Goal: Find specific page/section: Find specific page/section

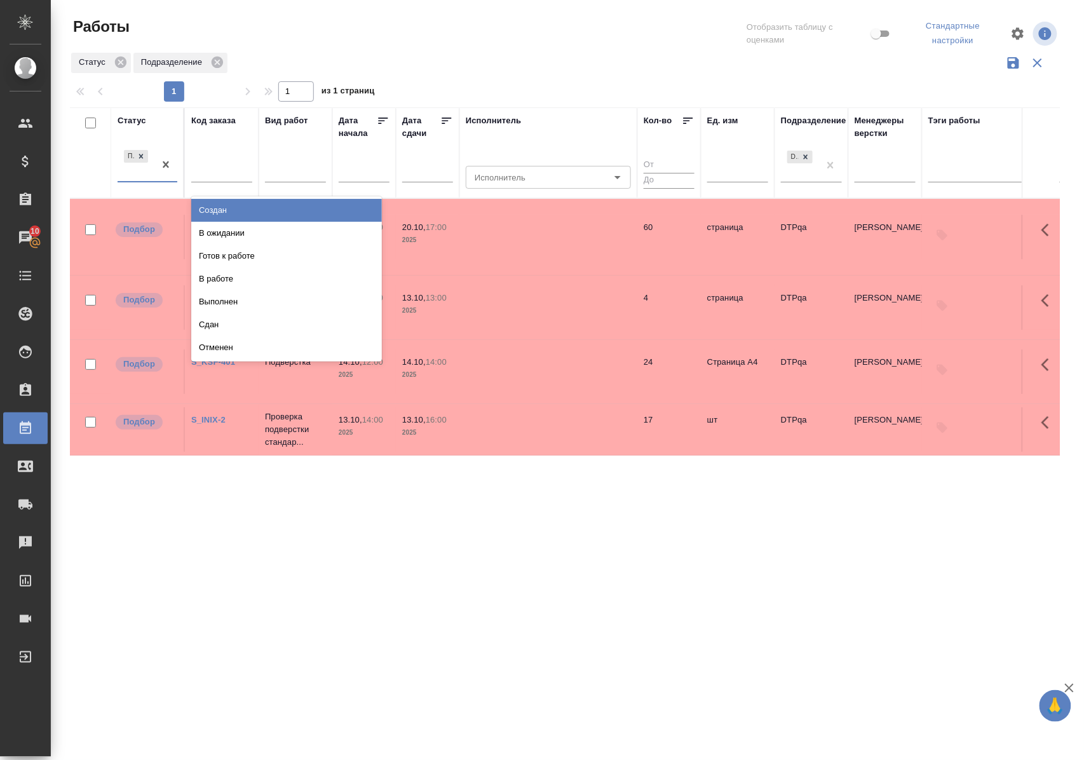
click at [152, 181] on div "Подбор" at bounding box center [136, 164] width 37 height 34
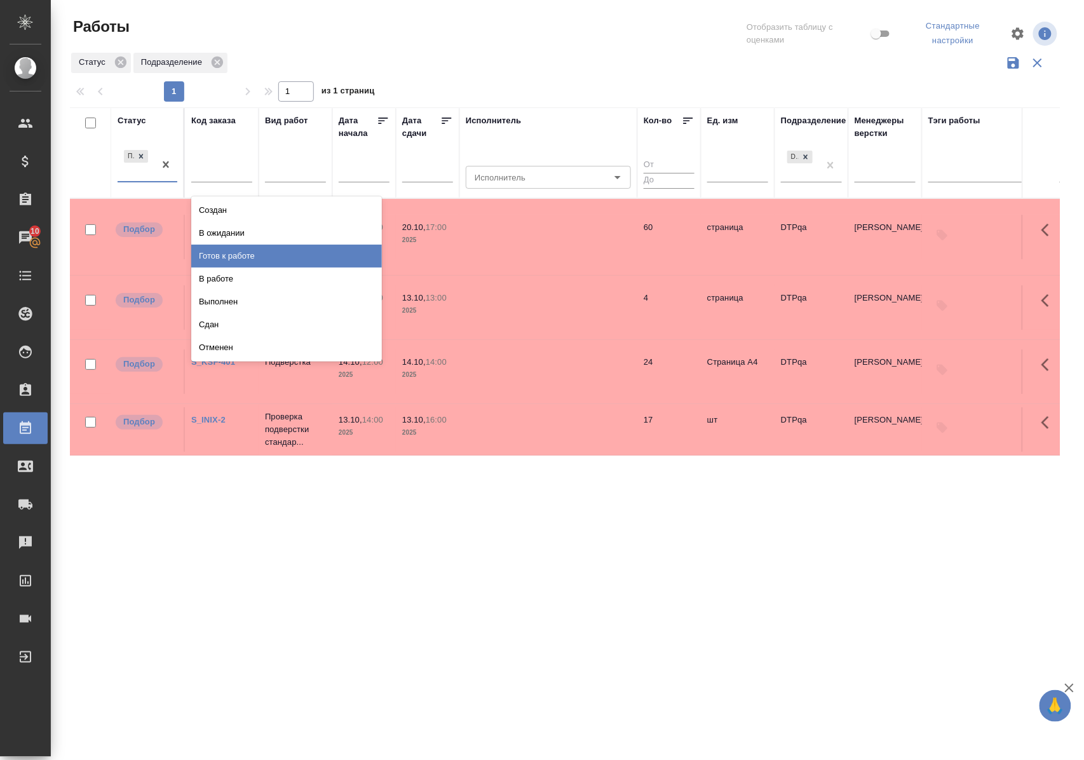
click at [292, 255] on div "Готов к работе" at bounding box center [286, 256] width 191 height 23
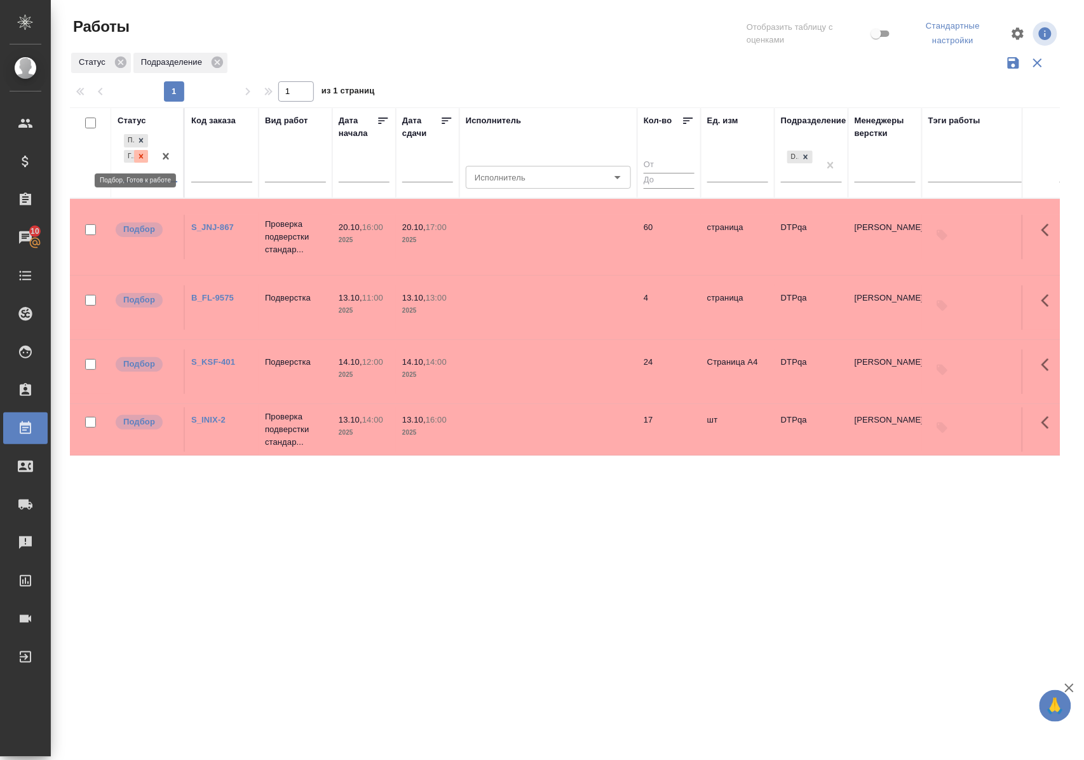
click at [142, 152] on icon at bounding box center [141, 156] width 9 height 9
click at [143, 180] on div "Подбор" at bounding box center [136, 164] width 37 height 34
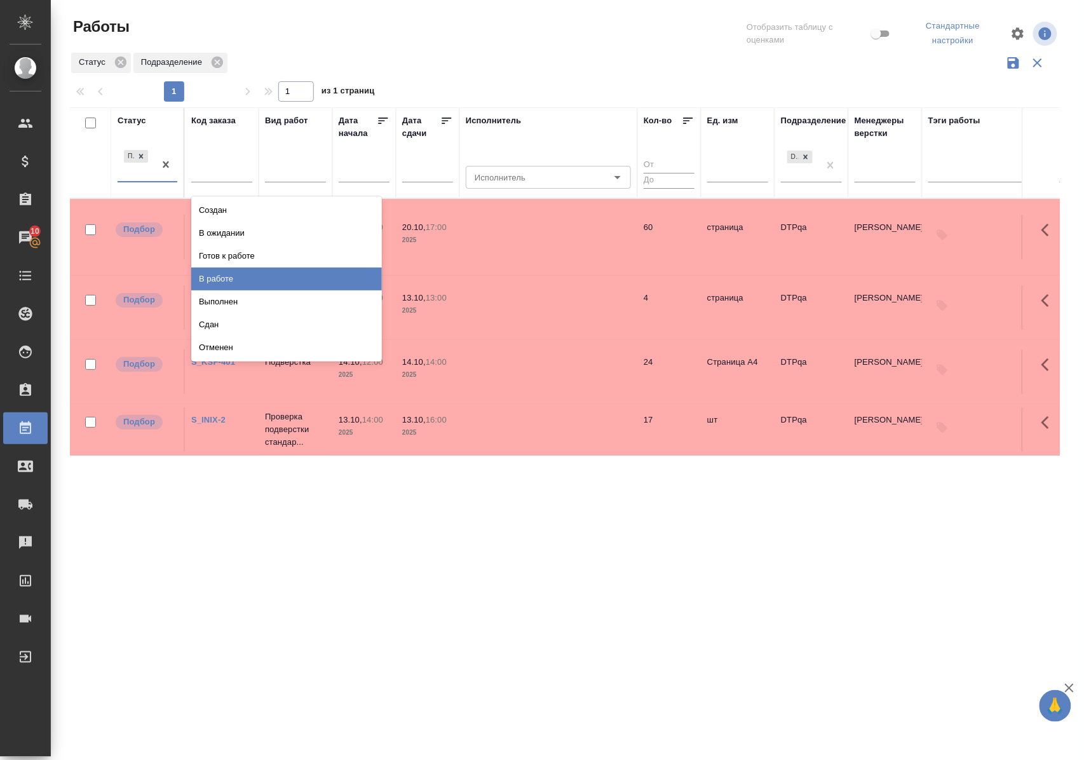
click at [240, 274] on div "В работе" at bounding box center [286, 278] width 191 height 23
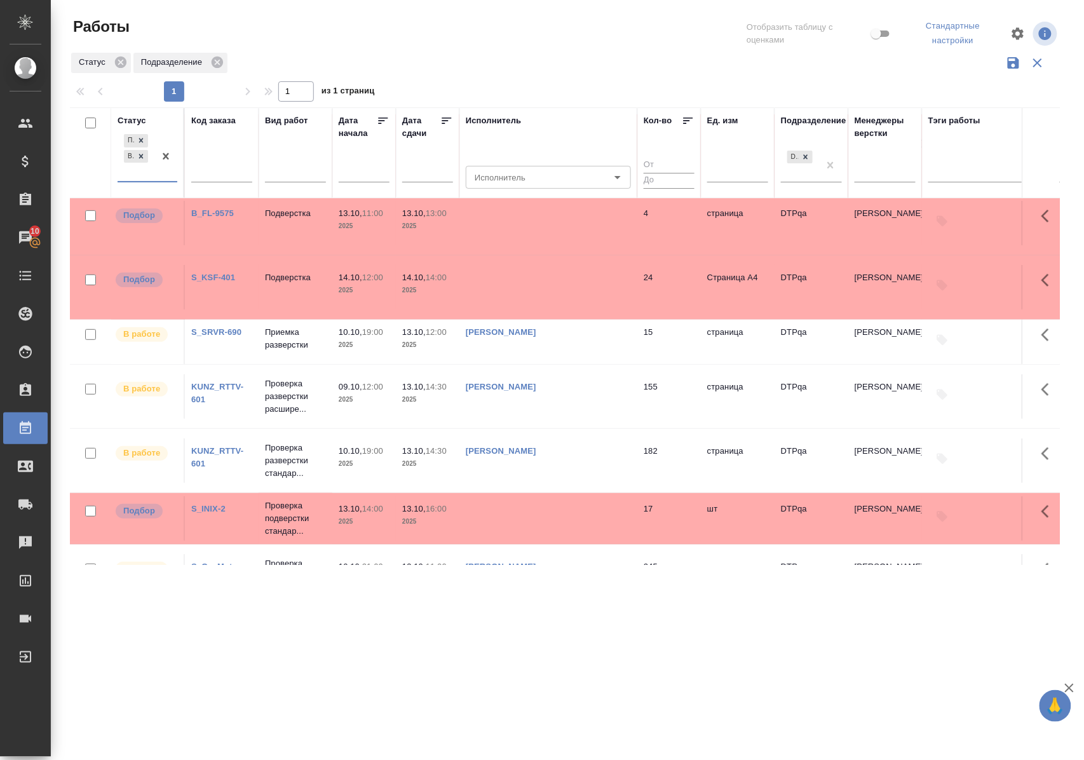
scroll to position [131, 0]
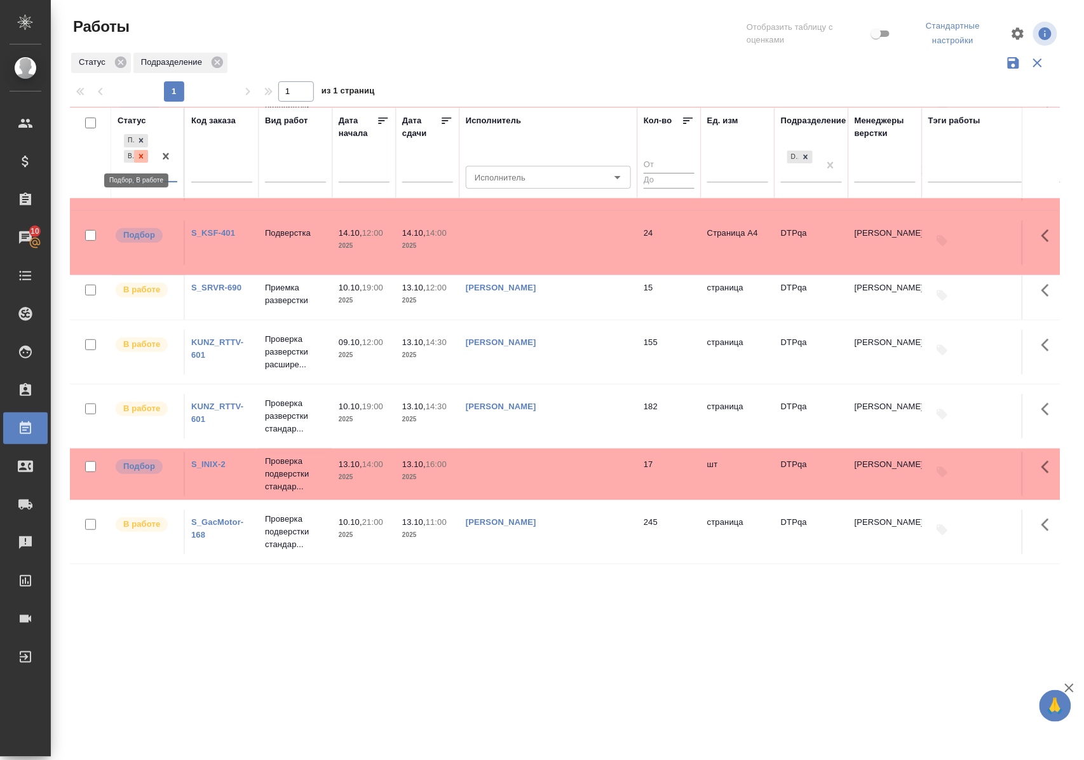
click at [140, 156] on icon at bounding box center [141, 156] width 4 height 4
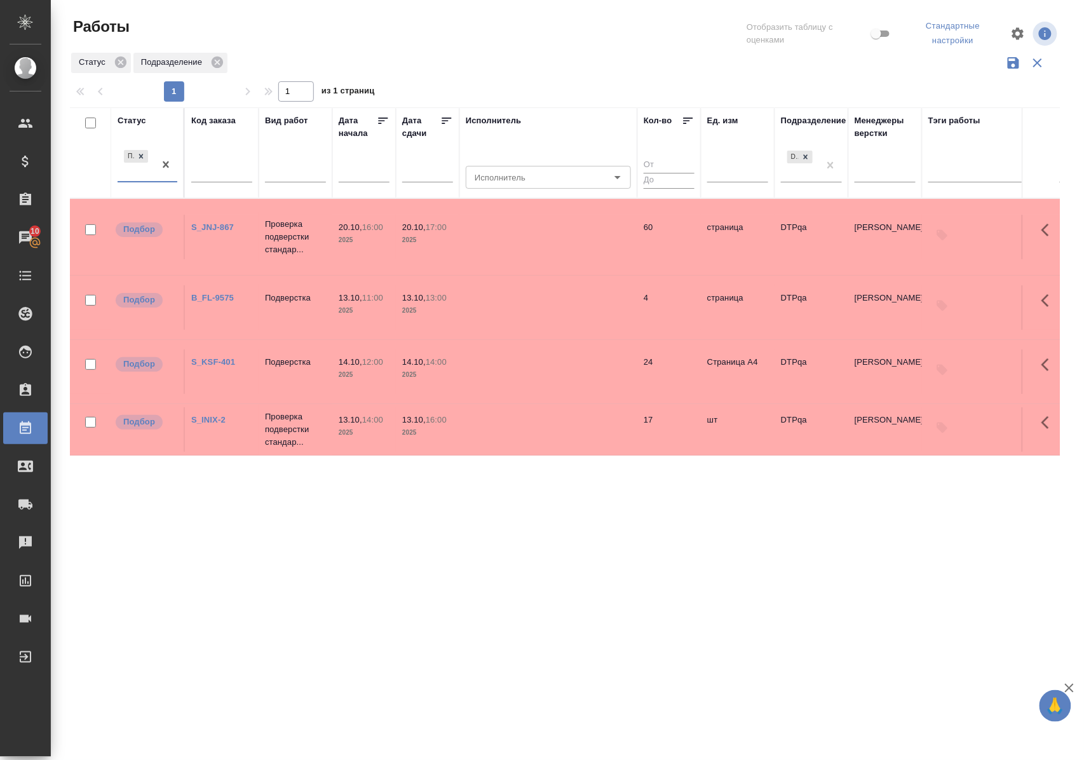
scroll to position [0, 0]
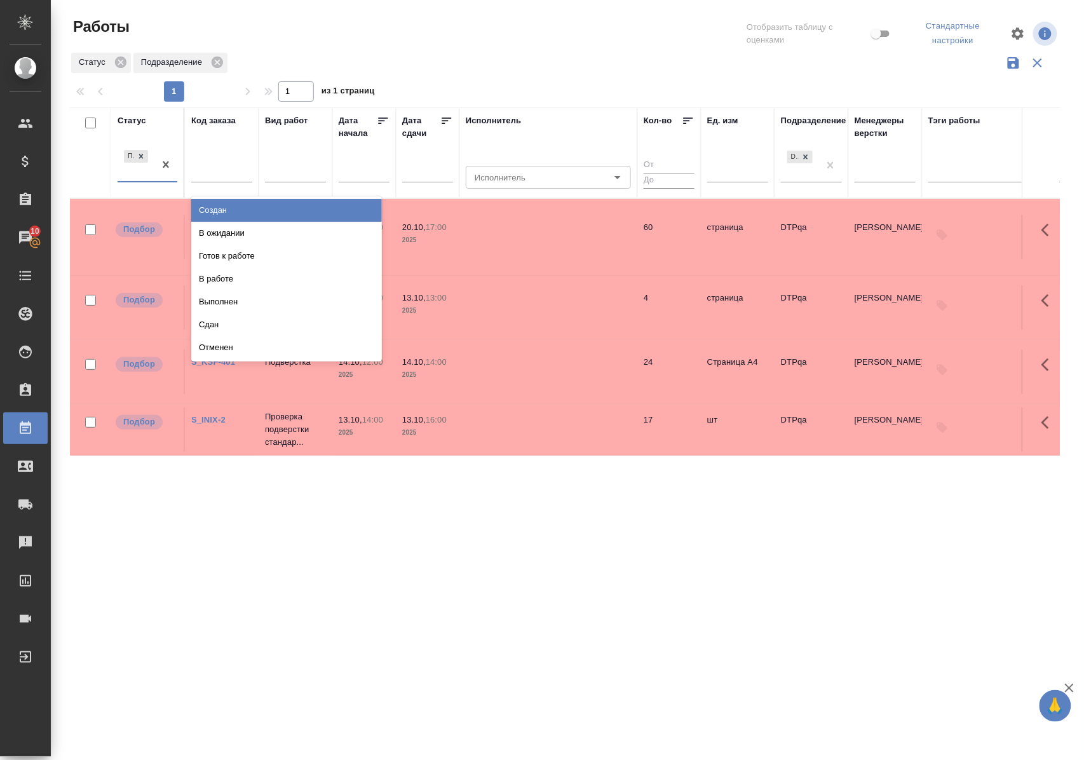
click at [151, 182] on div "Подбор" at bounding box center [148, 165] width 60 height 36
click at [221, 231] on div "В ожидании" at bounding box center [286, 233] width 191 height 23
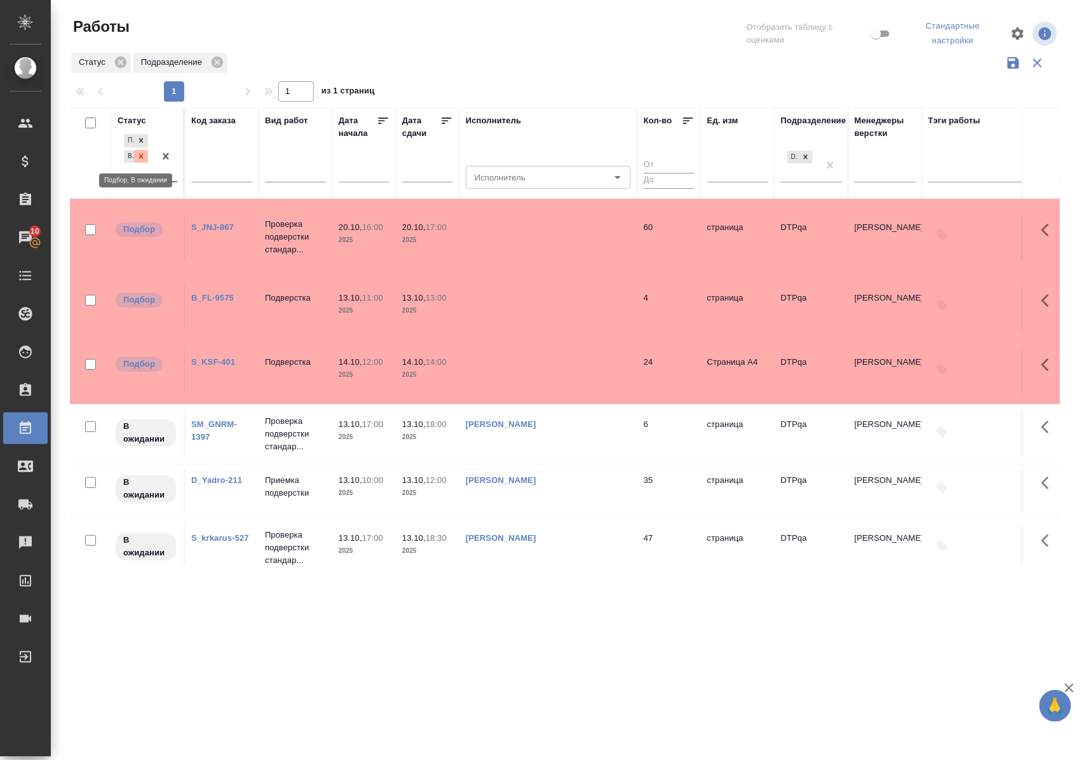
click at [140, 156] on icon at bounding box center [141, 156] width 9 height 9
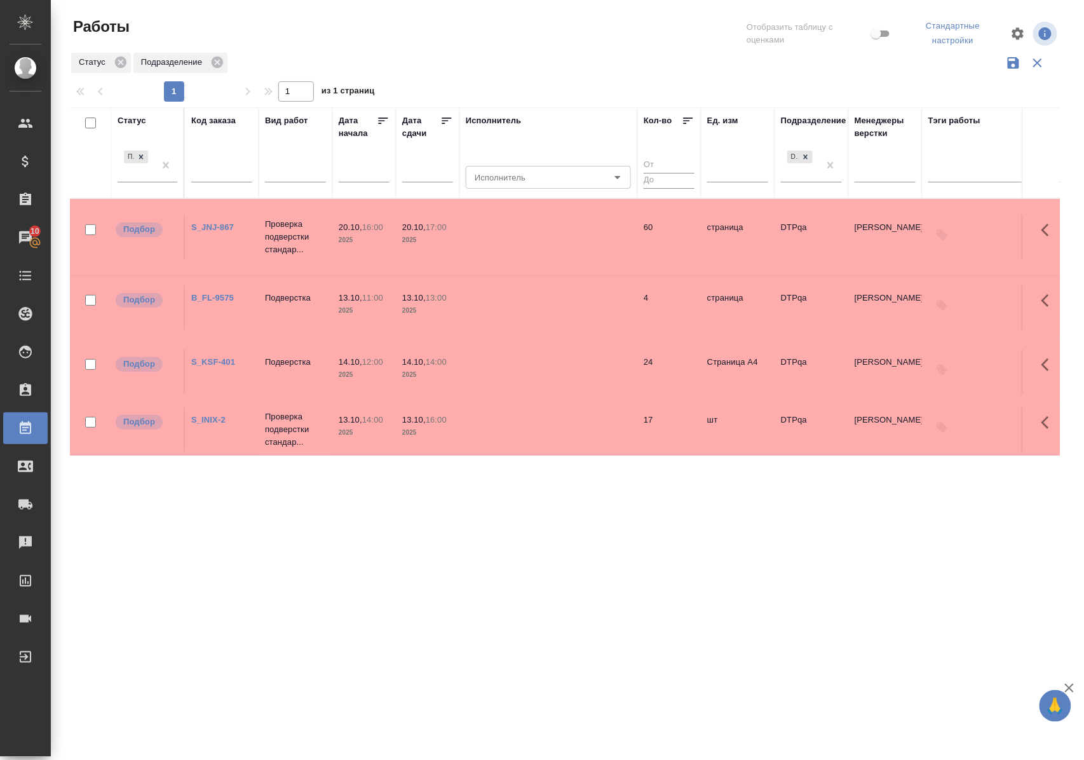
click at [141, 119] on div "Статус" at bounding box center [132, 120] width 29 height 13
